Goal: Transaction & Acquisition: Purchase product/service

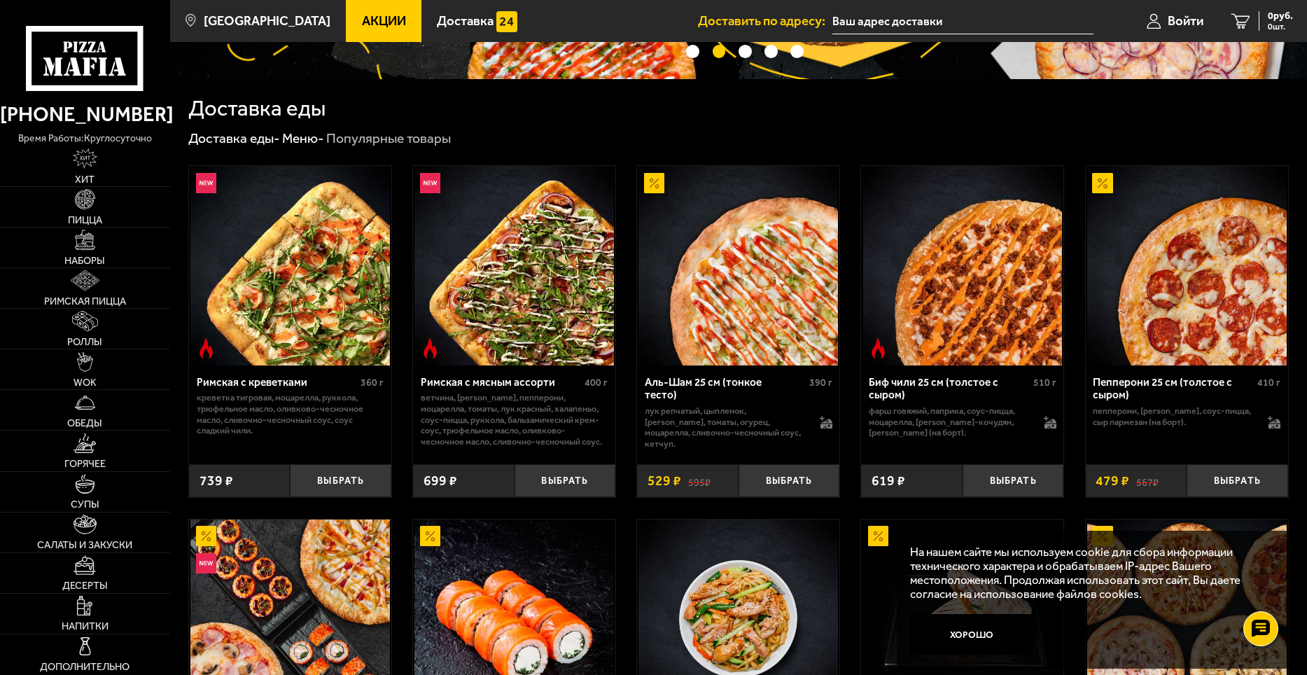
scroll to position [280, 0]
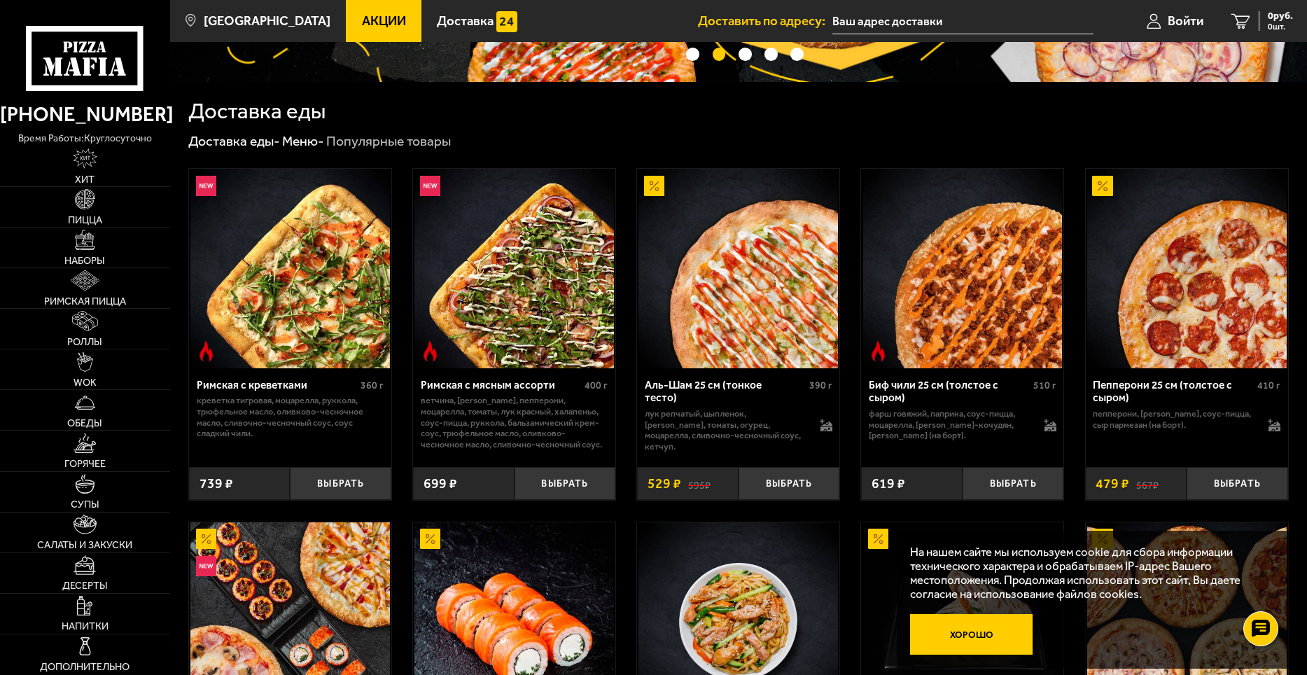
click at [995, 625] on button "Хорошо" at bounding box center [971, 634] width 122 height 41
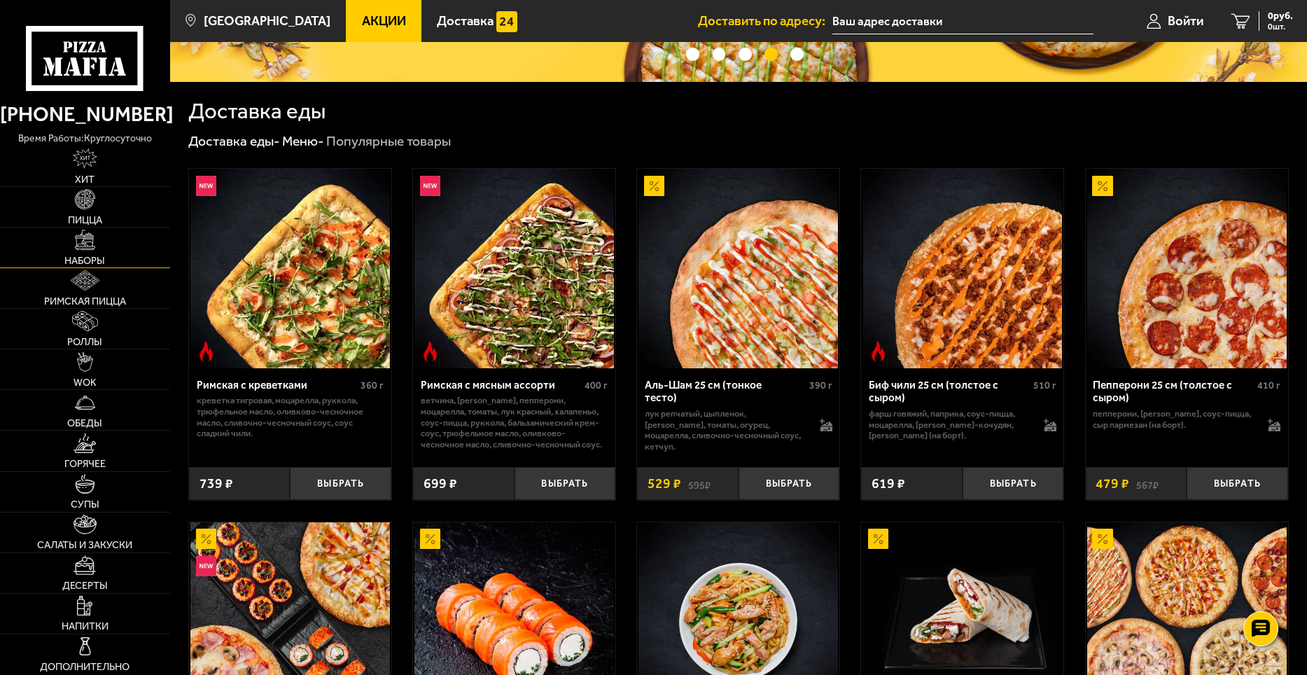
click at [107, 254] on link "Наборы" at bounding box center [85, 247] width 170 height 40
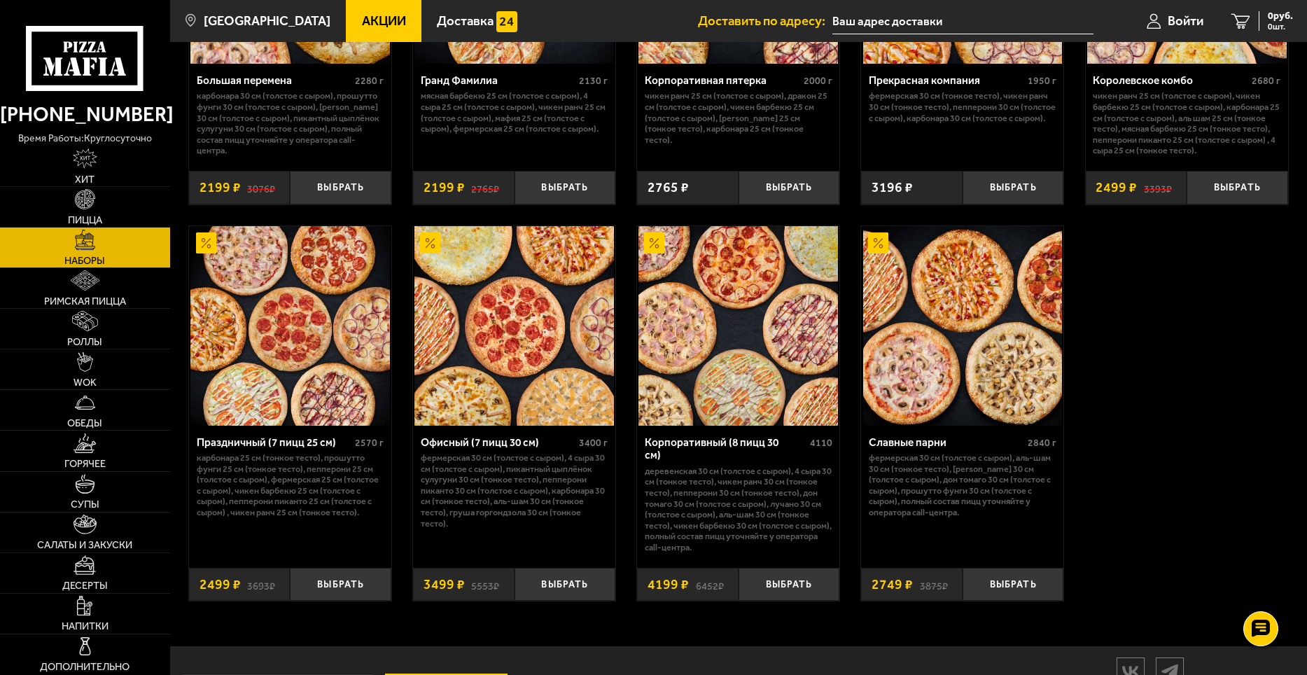
scroll to position [2030, 0]
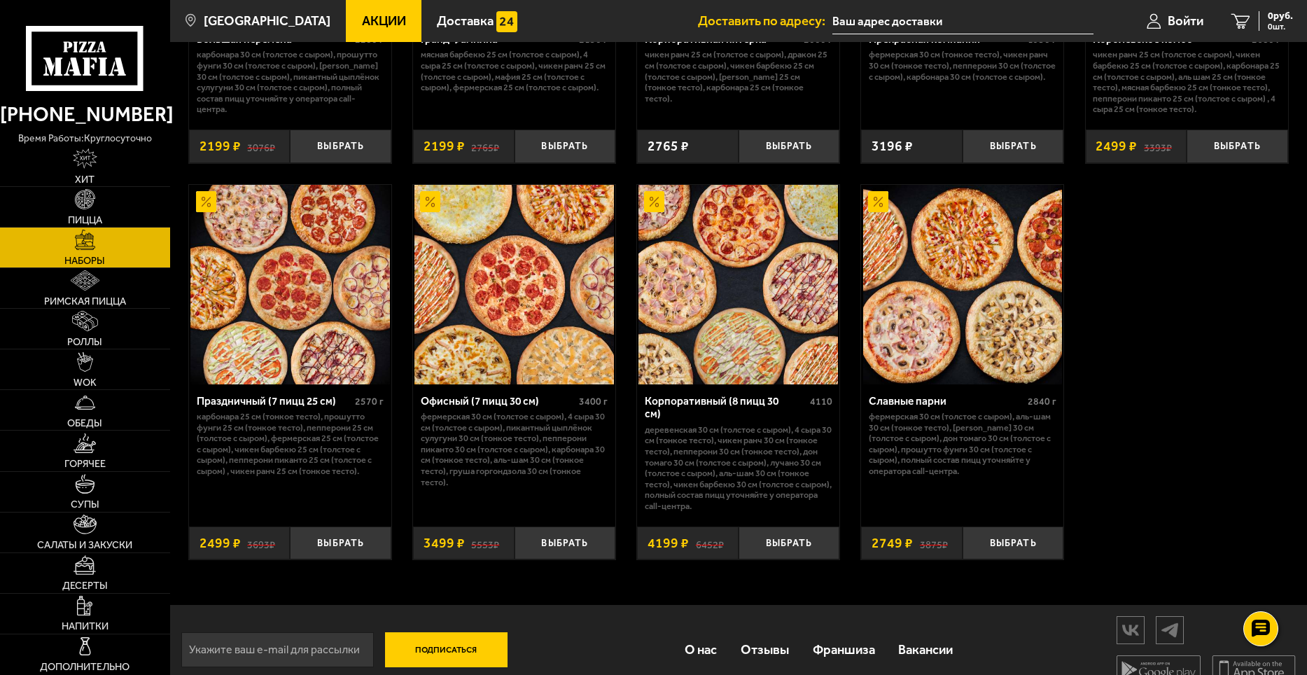
click at [994, 314] on img at bounding box center [962, 284] width 199 height 199
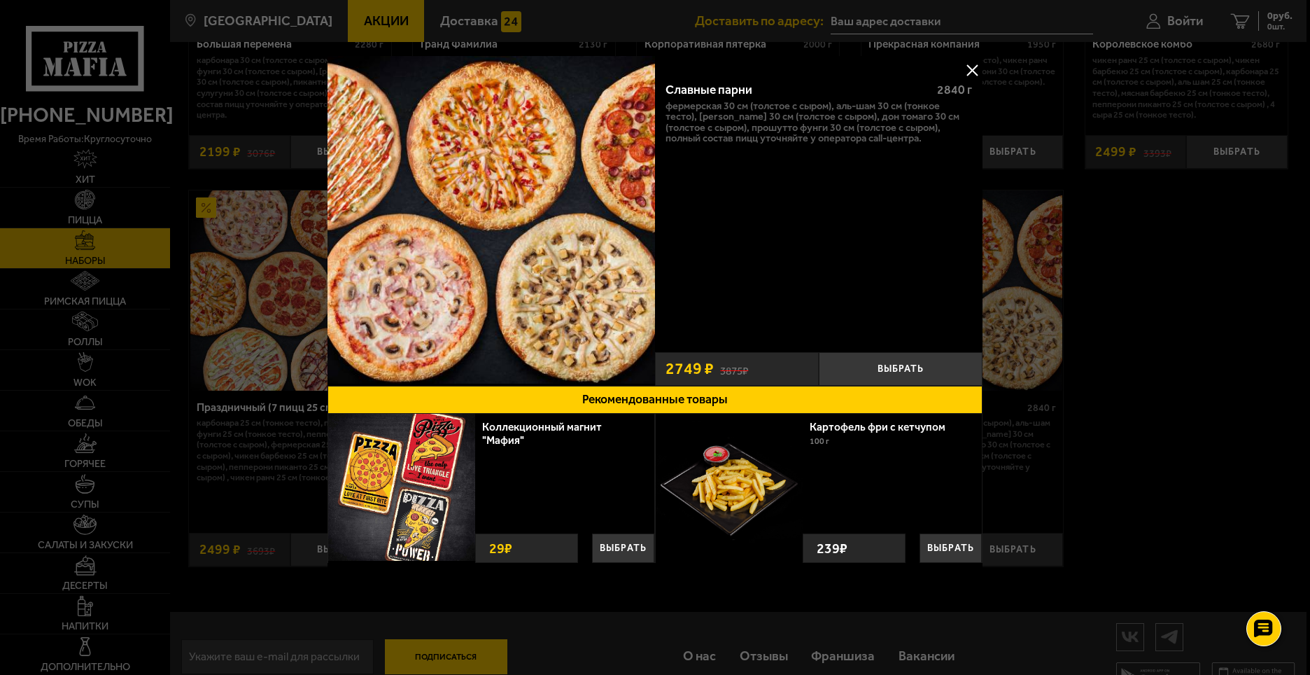
click at [1130, 253] on div at bounding box center [655, 337] width 1310 height 675
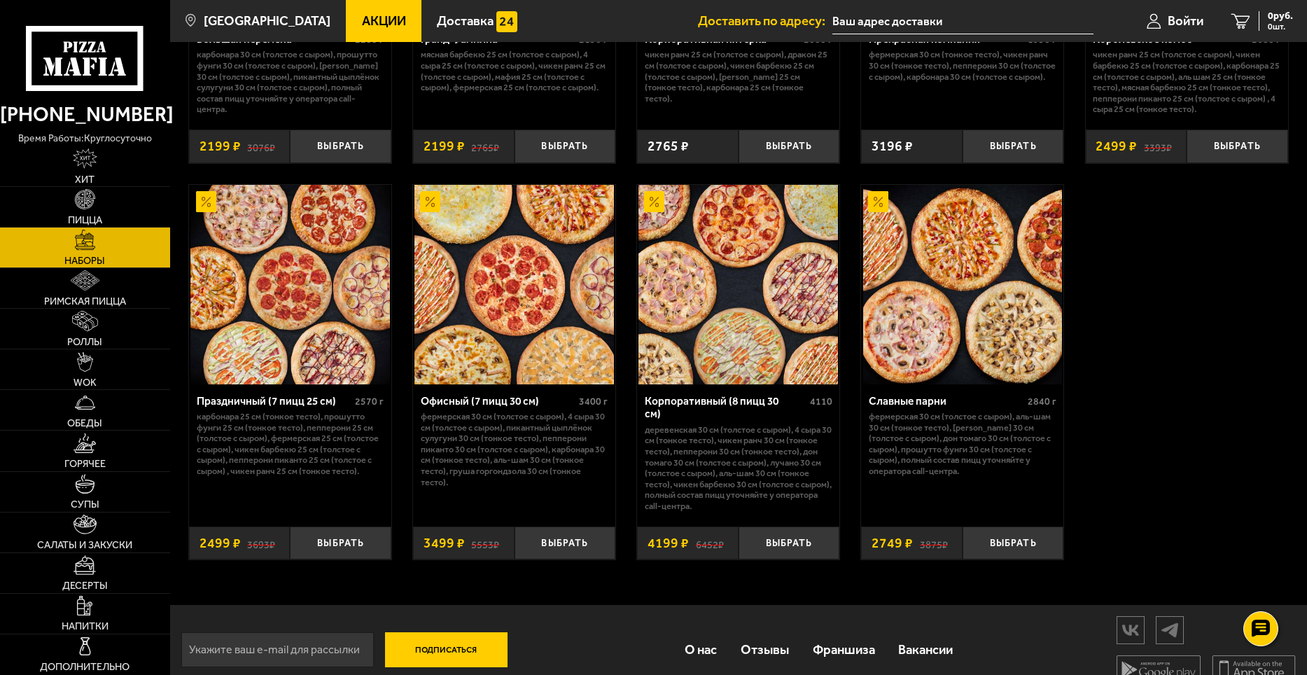
drag, startPoint x: 1154, startPoint y: 335, endPoint x: 912, endPoint y: 365, distance: 243.4
click at [101, 209] on link "Пицца" at bounding box center [85, 207] width 170 height 40
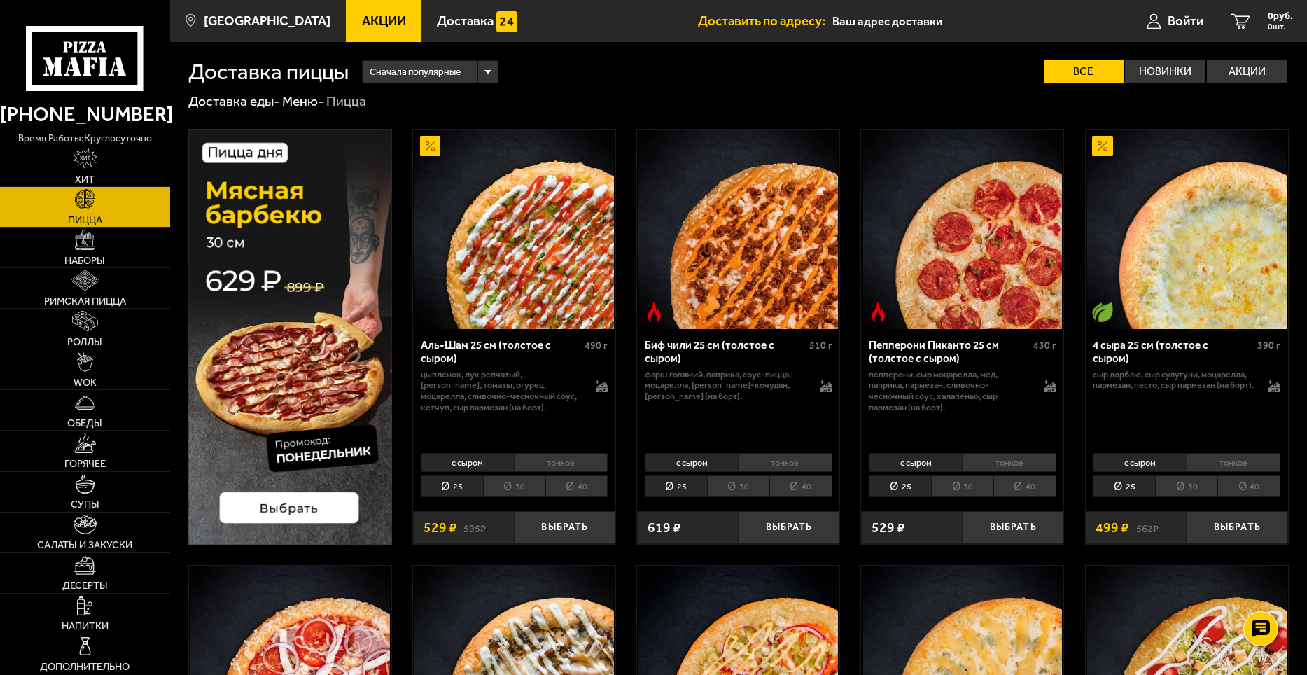
click at [581, 486] on li "40" at bounding box center [576, 486] width 63 height 22
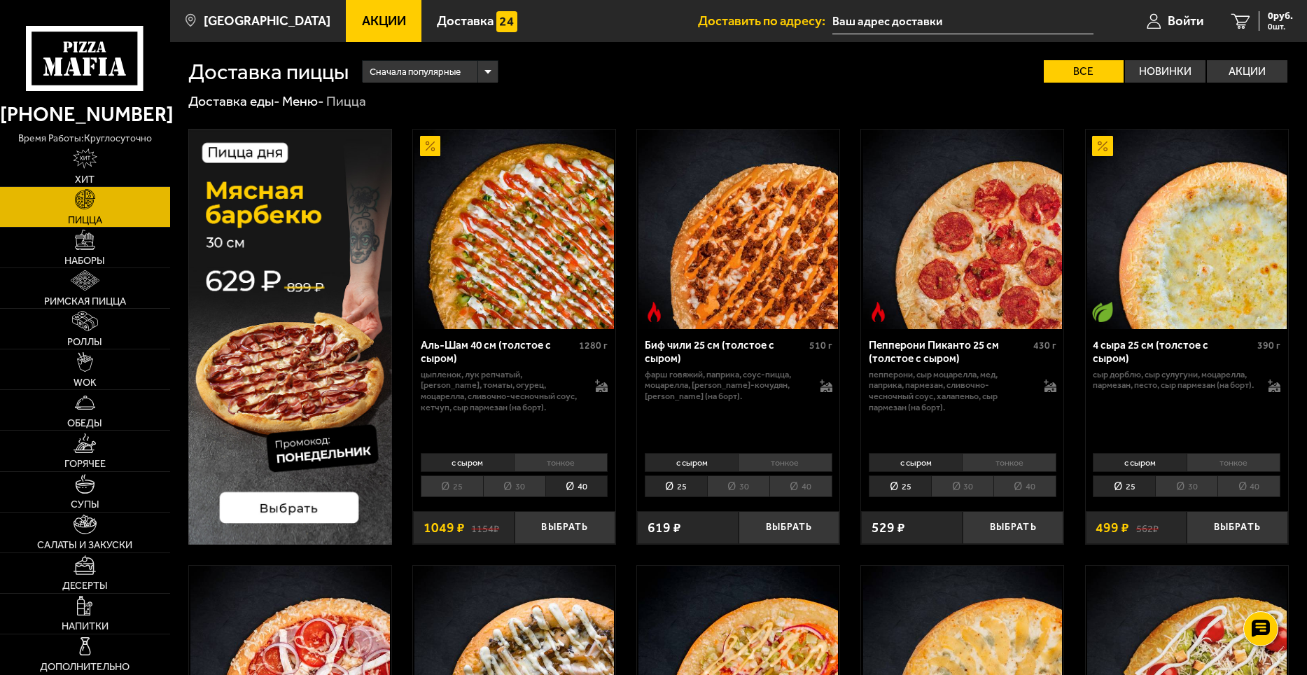
click at [448, 484] on li "25" at bounding box center [452, 486] width 62 height 22
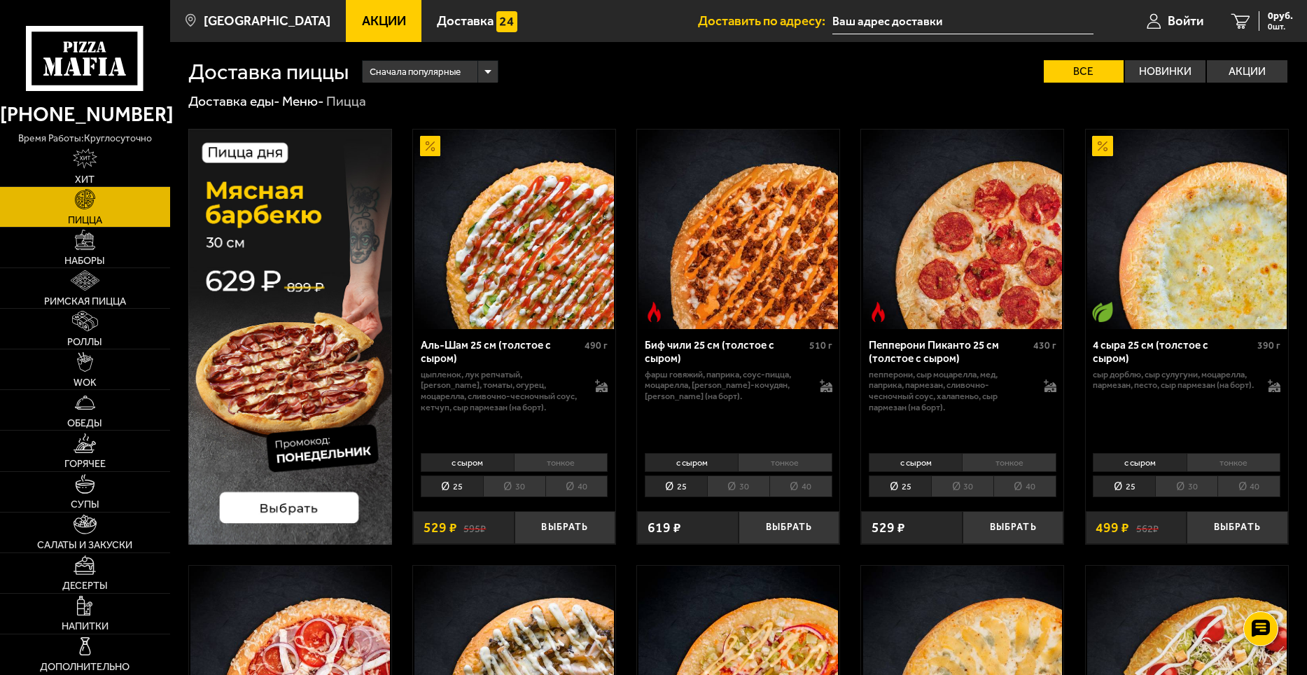
click at [976, 483] on li "30" at bounding box center [962, 486] width 62 height 22
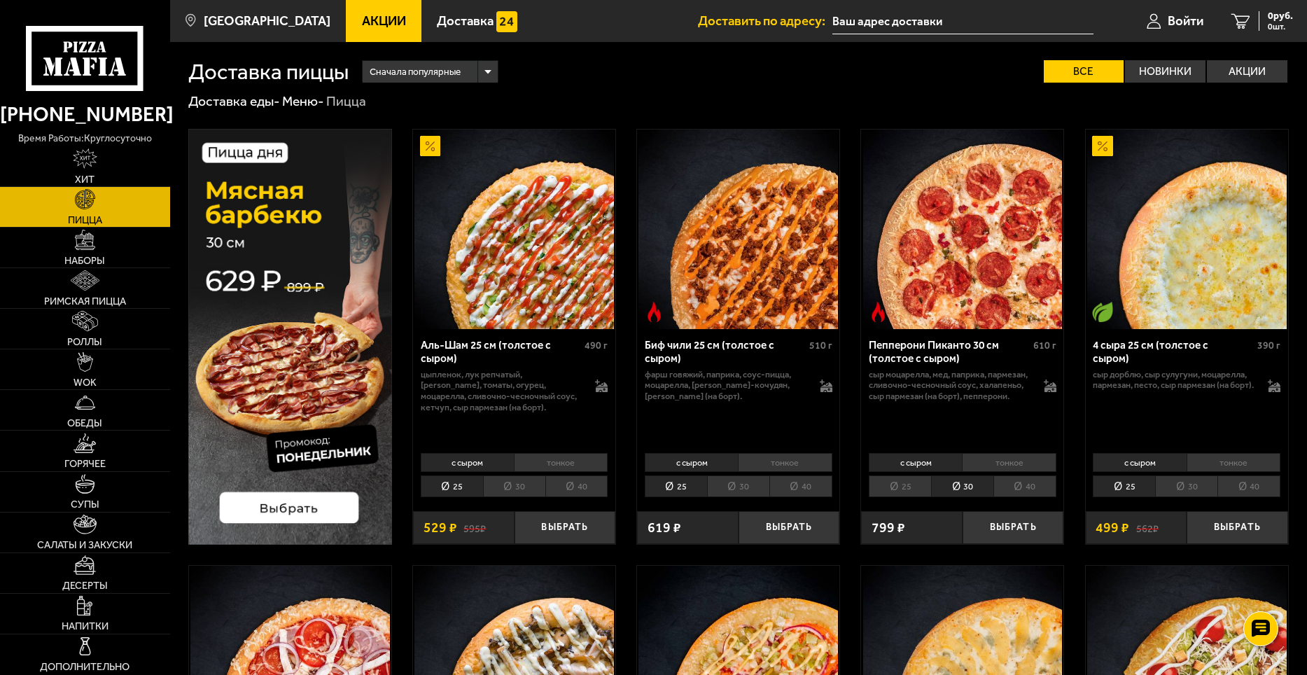
click at [1012, 479] on li "40" at bounding box center [1024, 486] width 63 height 22
click at [966, 484] on li "30" at bounding box center [962, 486] width 62 height 22
click at [1023, 482] on li "40" at bounding box center [1024, 486] width 63 height 22
click at [972, 485] on li "30" at bounding box center [962, 486] width 62 height 22
click at [1034, 487] on li "40" at bounding box center [1024, 486] width 63 height 22
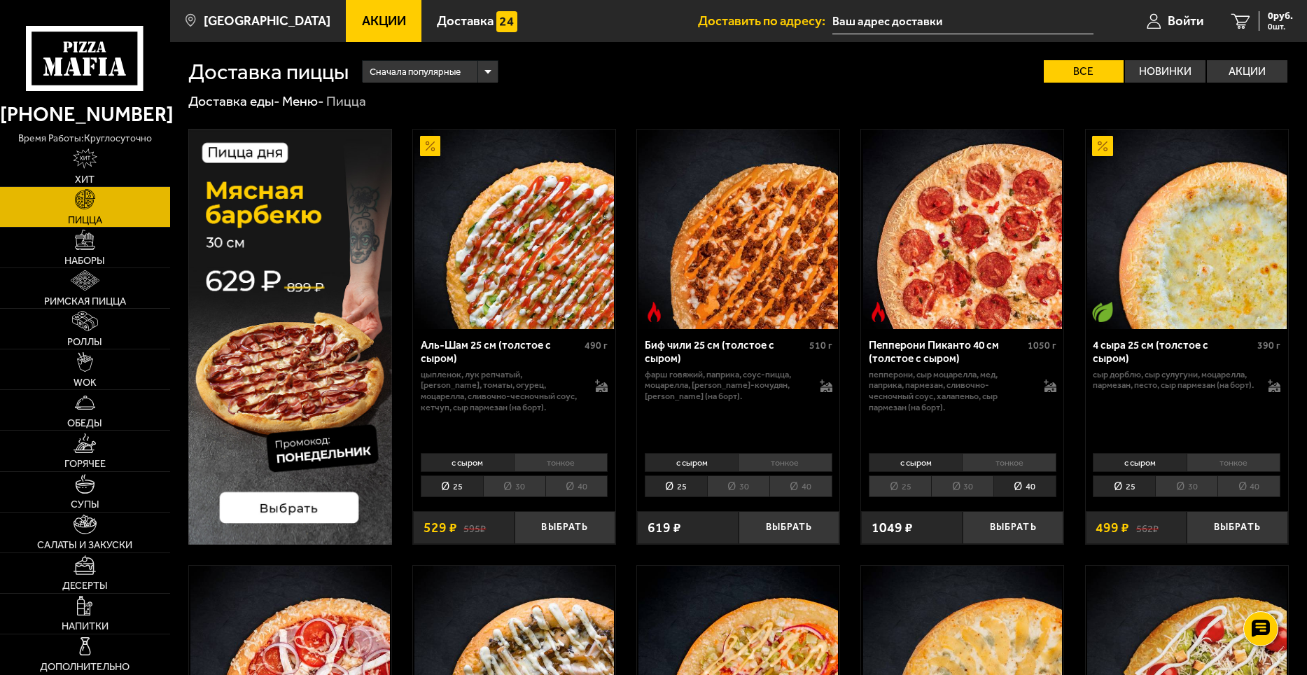
click at [964, 489] on li "30" at bounding box center [962, 486] width 62 height 22
click at [582, 491] on li "40" at bounding box center [576, 486] width 63 height 22
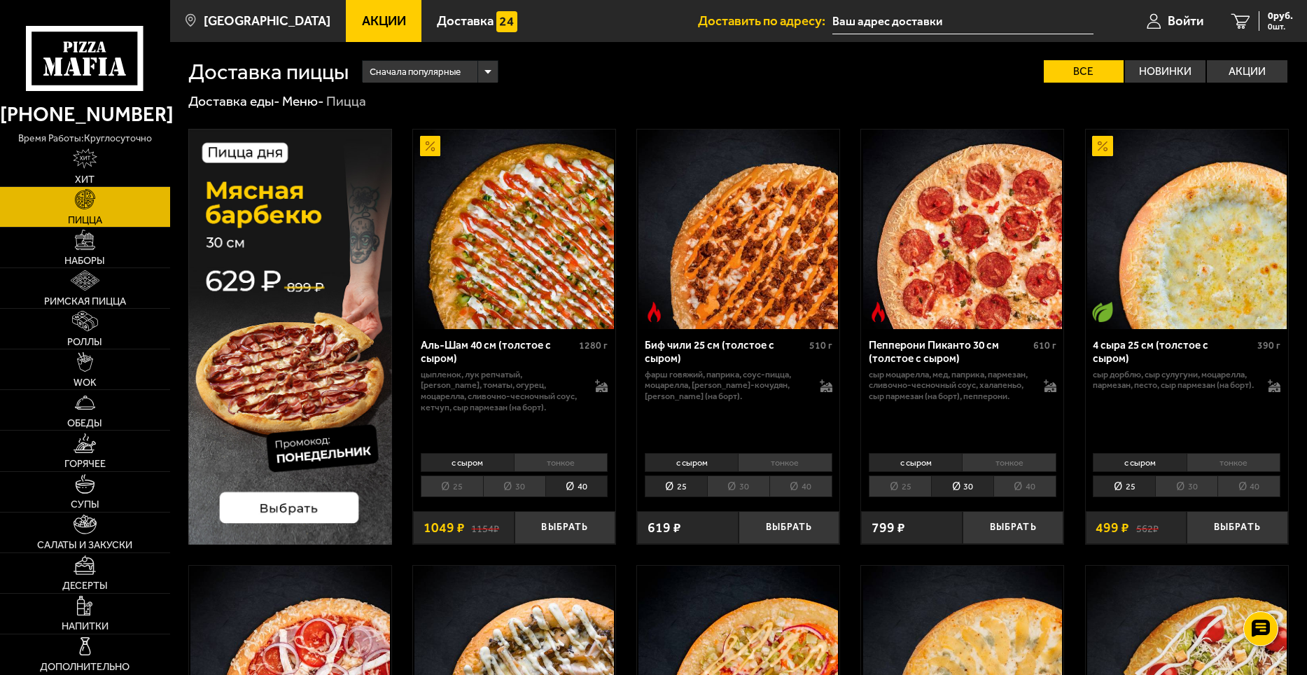
click at [480, 484] on li "25" at bounding box center [452, 486] width 62 height 22
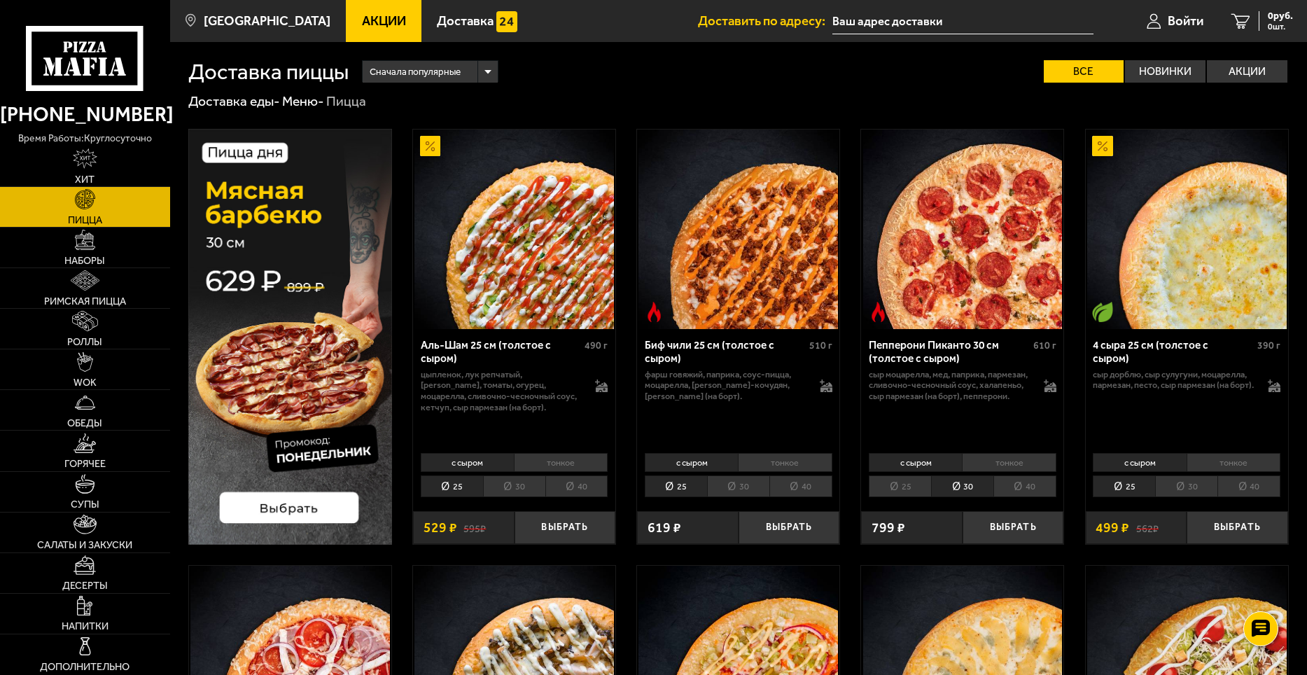
click at [537, 484] on li "30" at bounding box center [514, 486] width 62 height 22
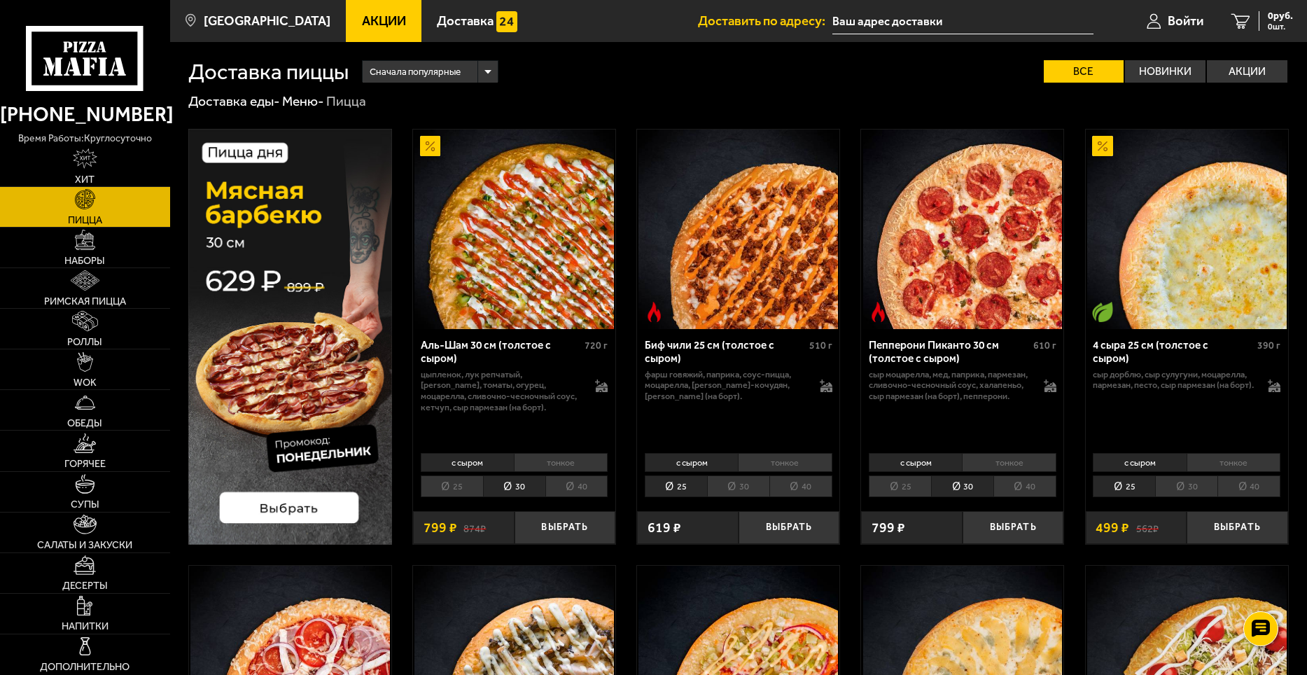
click at [573, 486] on li "40" at bounding box center [576, 486] width 63 height 22
click at [520, 488] on li "30" at bounding box center [514, 486] width 62 height 22
click at [563, 490] on li "40" at bounding box center [576, 486] width 63 height 22
click at [523, 493] on li "30" at bounding box center [514, 486] width 62 height 22
click at [563, 486] on li "40" at bounding box center [576, 486] width 63 height 22
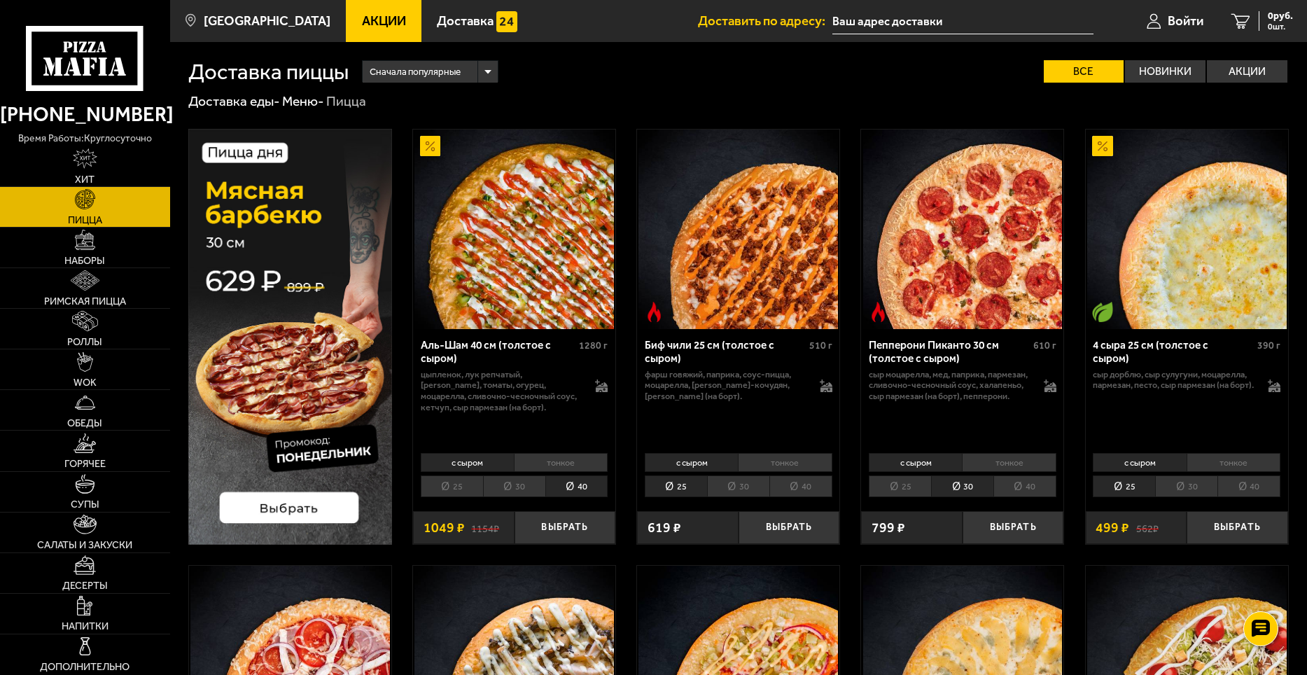
click at [531, 489] on li "30" at bounding box center [514, 486] width 62 height 22
drag, startPoint x: 968, startPoint y: 77, endPoint x: 925, endPoint y: 87, distance: 43.8
click at [968, 77] on div "Сначала популярные Все Новинки Акции Пожелания Острое блюдо Вегетарианское блюд…" at bounding box center [819, 71] width 940 height 22
click at [490, 71] on div "Сначала популярные" at bounding box center [430, 72] width 134 height 22
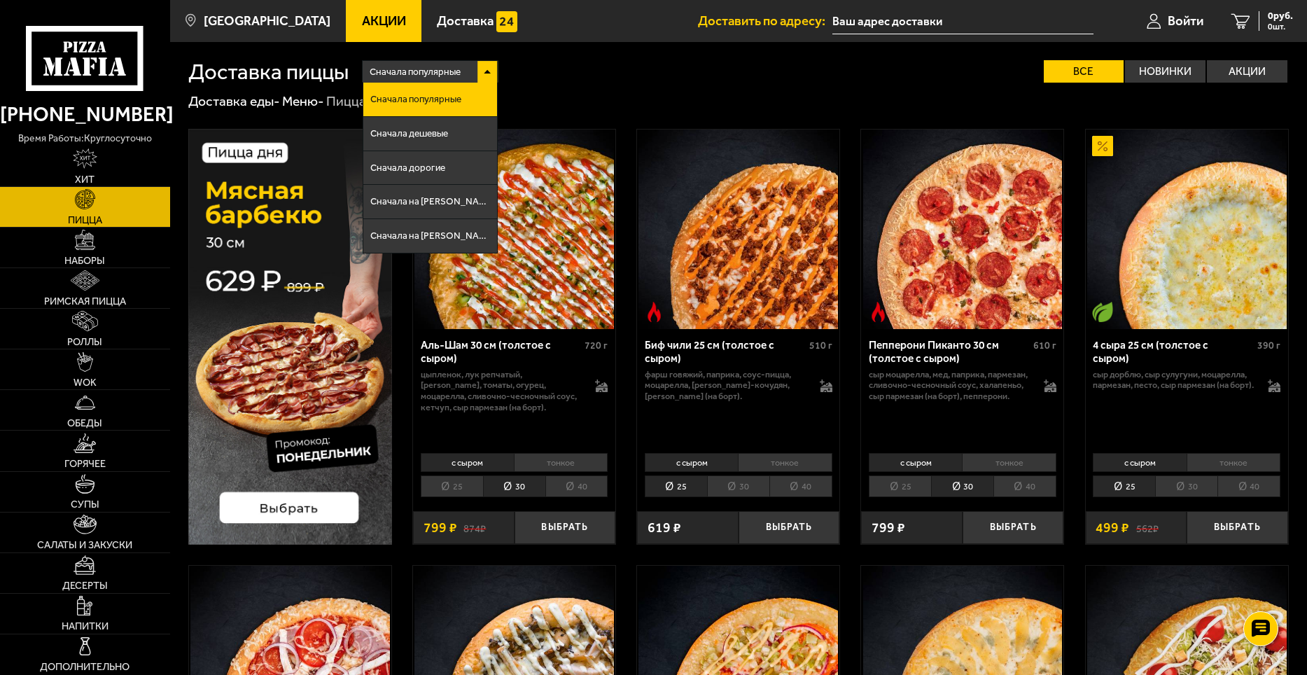
click at [490, 71] on div "Сначала популярные" at bounding box center [430, 72] width 134 height 22
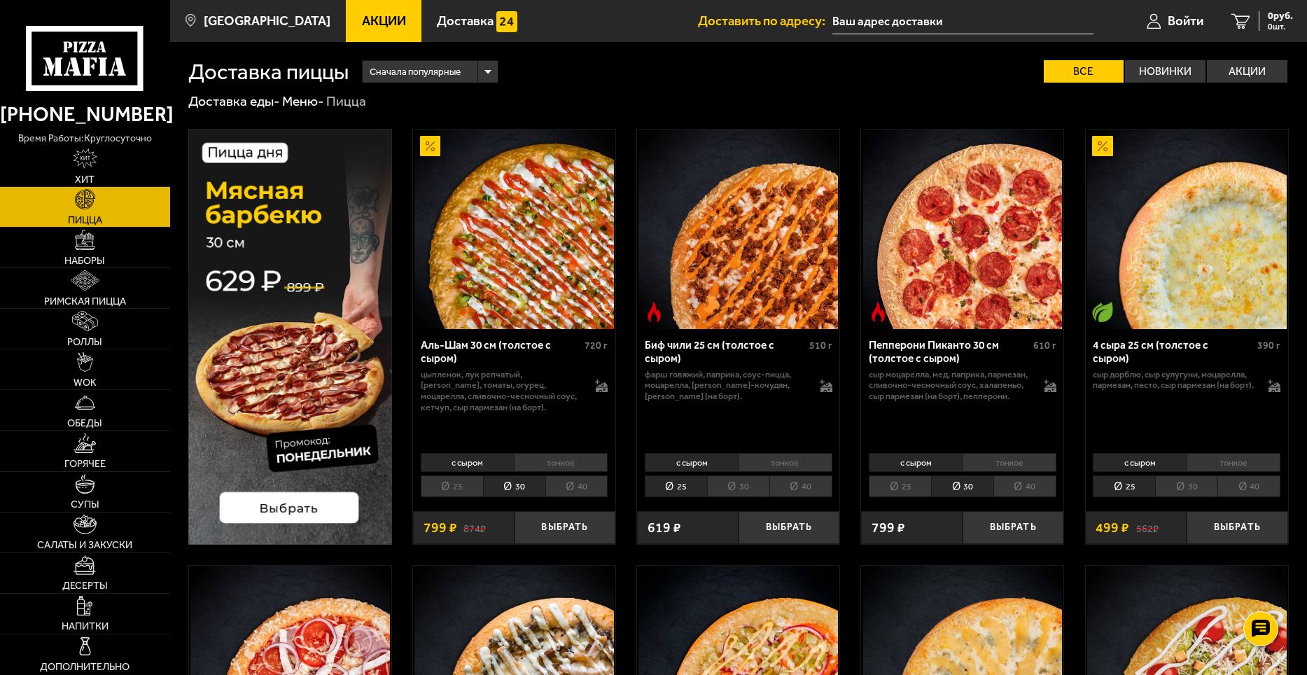
click at [814, 64] on div "Сначала популярные Все Новинки Акции Пожелания Острое блюдо Вегетарианское блюд…" at bounding box center [819, 71] width 940 height 22
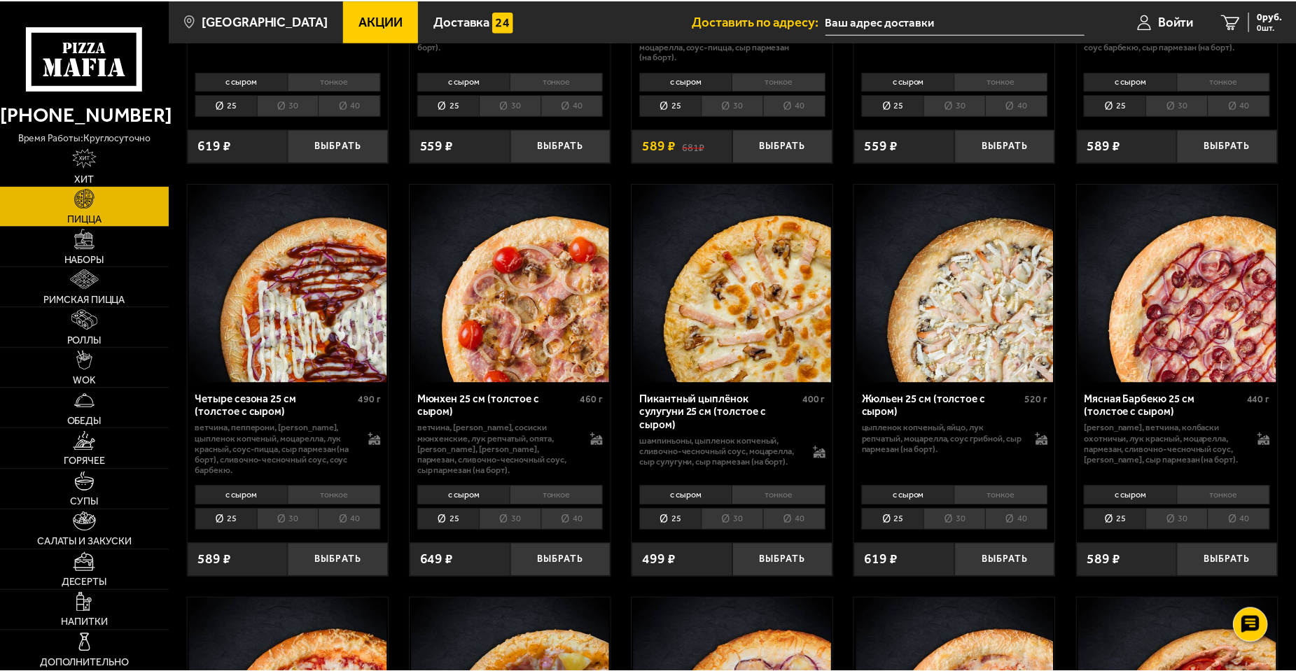
scroll to position [1680, 0]
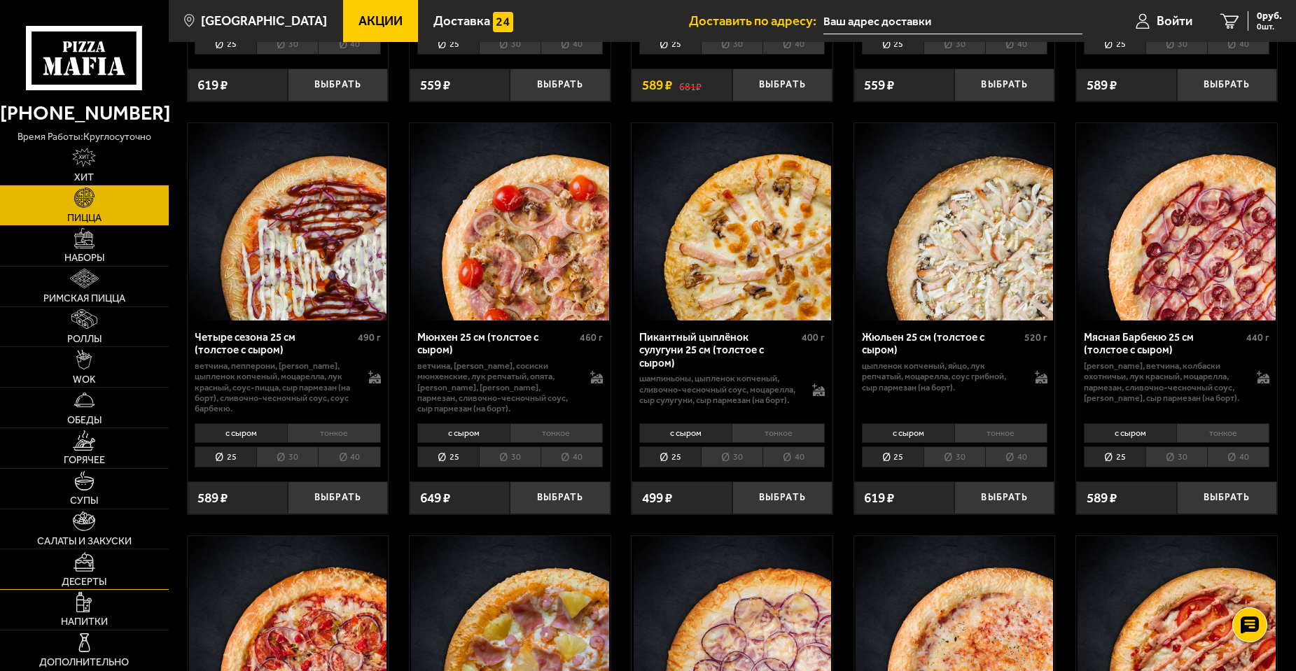
click at [69, 568] on link "Десерты" at bounding box center [84, 569] width 169 height 40
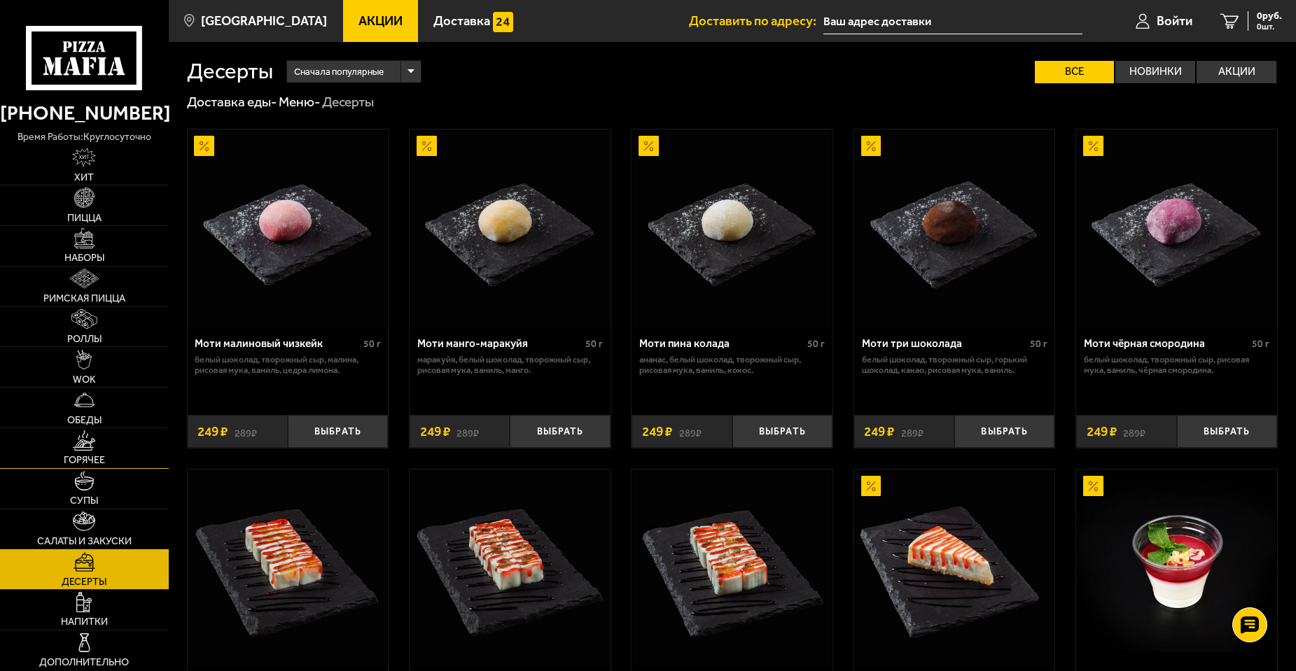
click at [108, 435] on link "Горячее" at bounding box center [84, 448] width 169 height 40
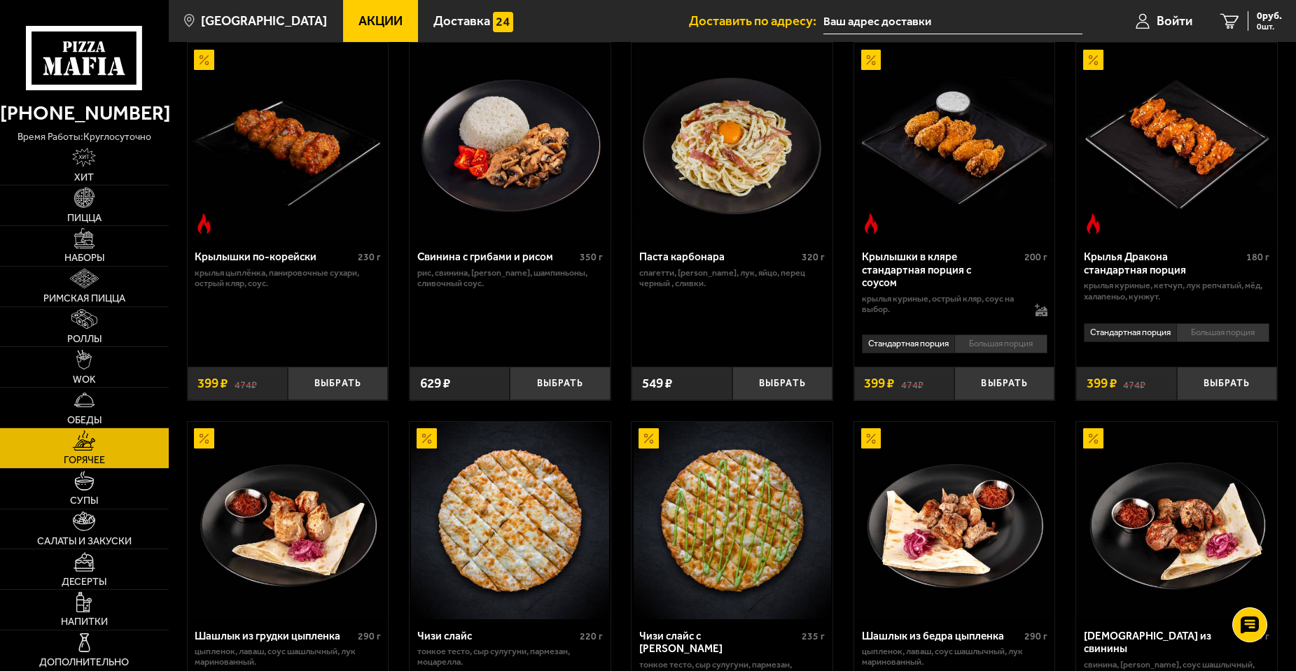
scroll to position [700, 0]
